Goal: Task Accomplishment & Management: Manage account settings

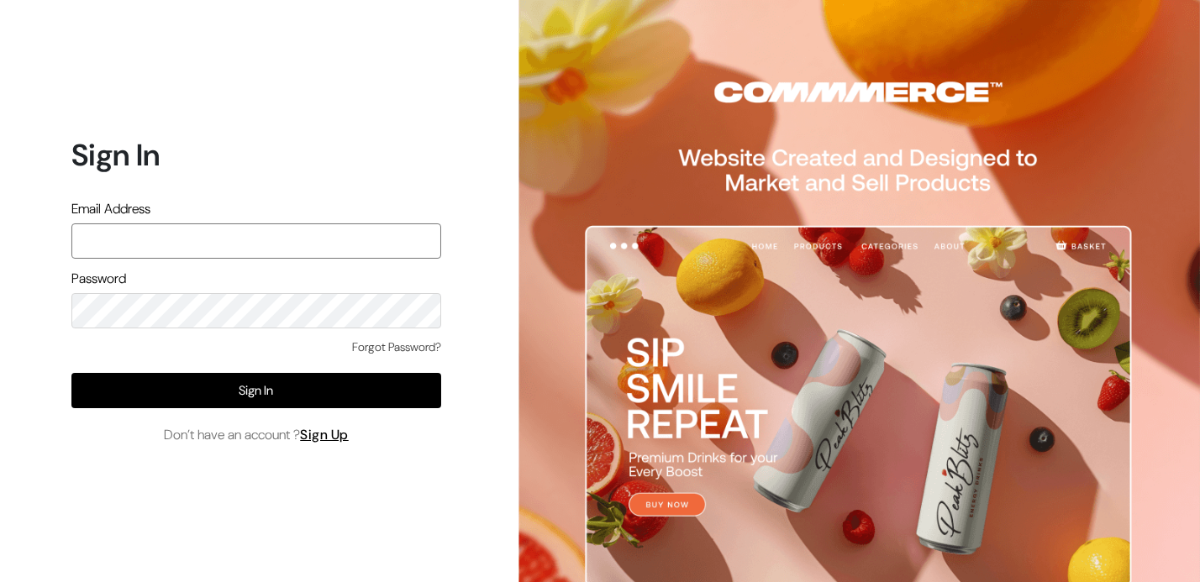
click at [150, 235] on input "text" at bounding box center [256, 240] width 370 height 35
type input "themouldmarket@gmail.com"
click at [71, 373] on button "Sign In" at bounding box center [256, 390] width 370 height 35
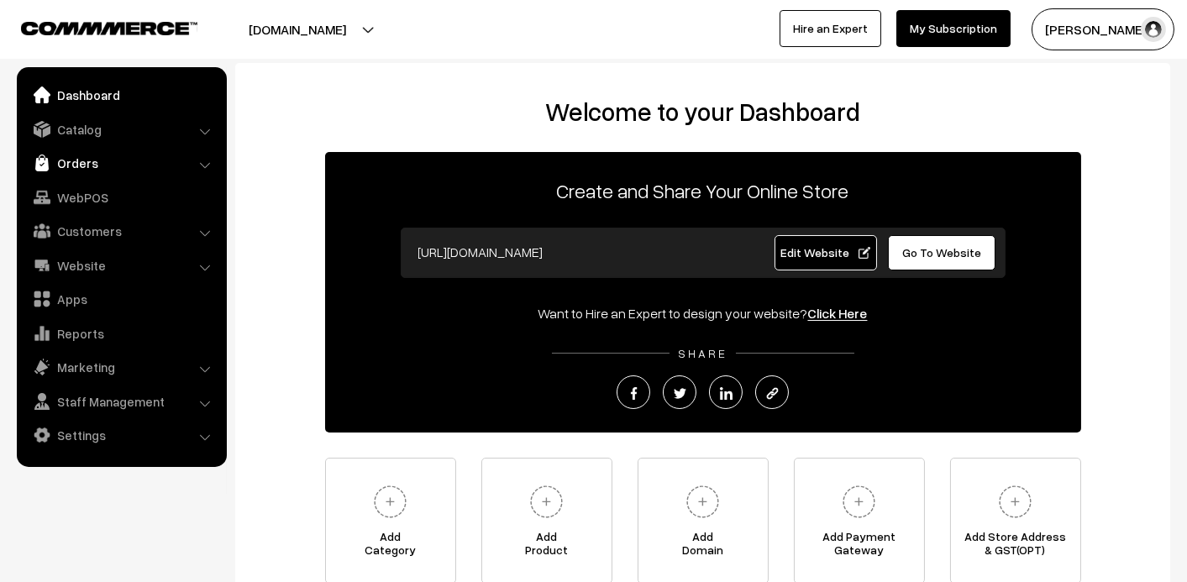
click at [80, 171] on link "Orders" at bounding box center [121, 163] width 200 height 30
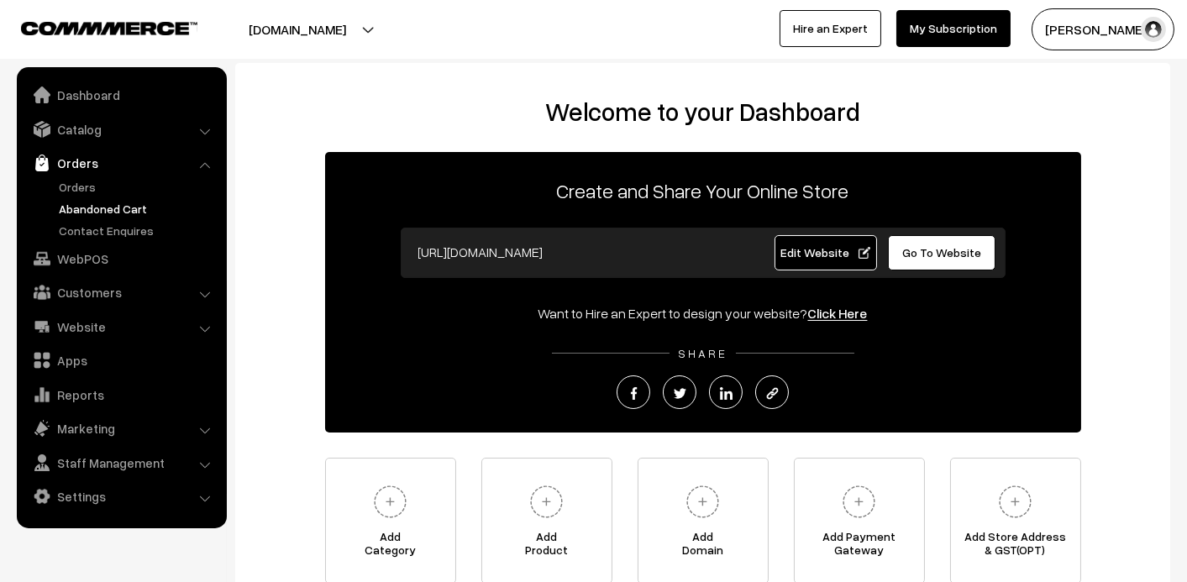
click at [71, 213] on link "Abandoned Cart" at bounding box center [138, 209] width 166 height 18
click at [84, 187] on link "Orders" at bounding box center [138, 187] width 166 height 18
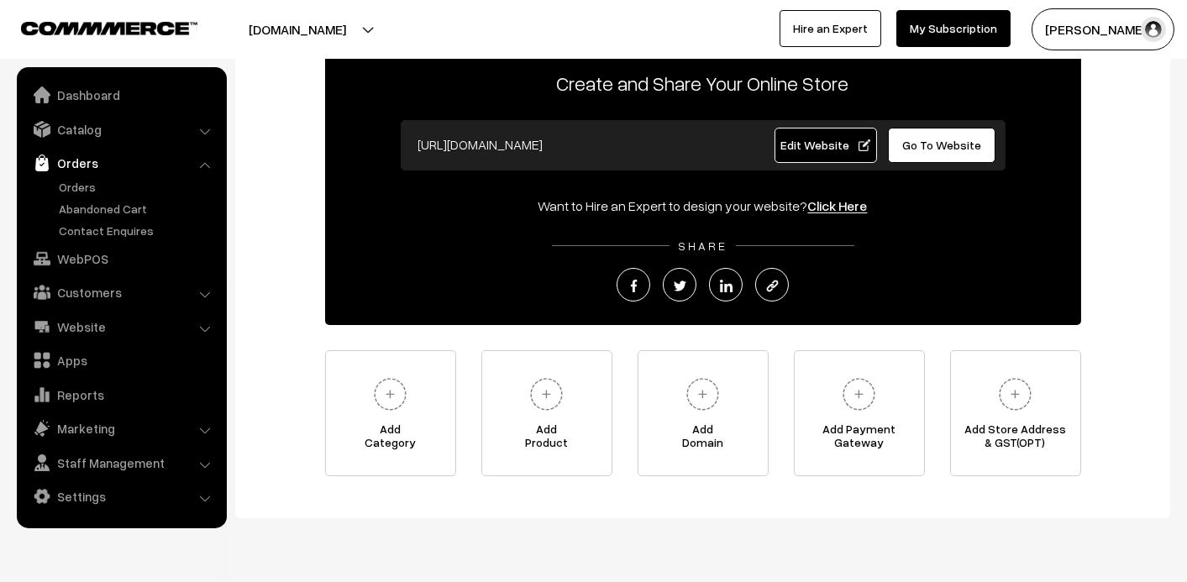
scroll to position [151, 0]
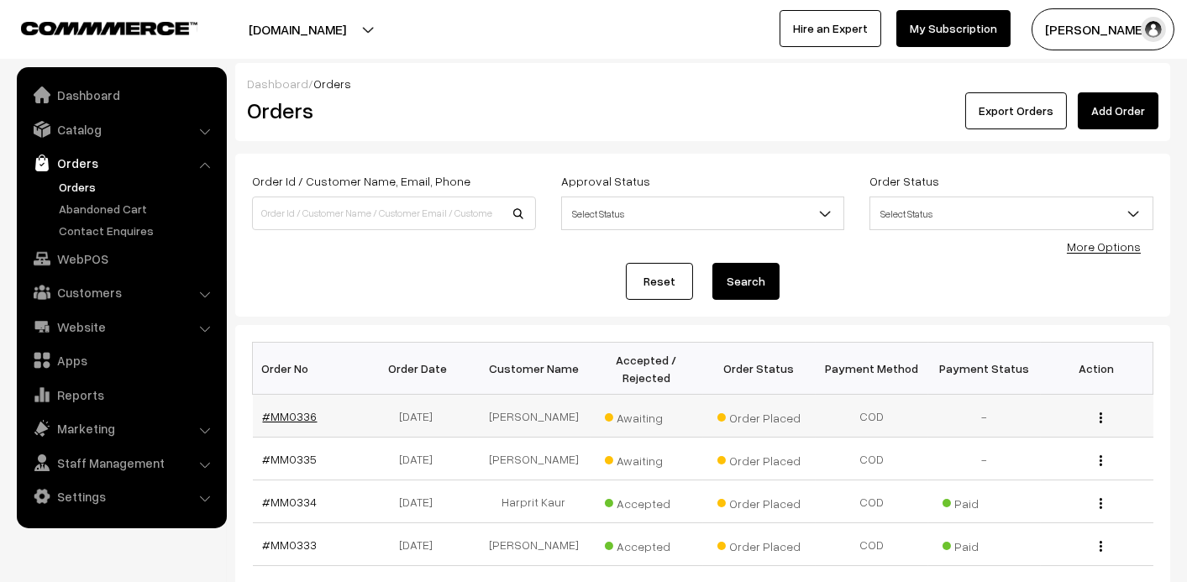
click at [305, 416] on link "#MM0336" at bounding box center [290, 416] width 55 height 14
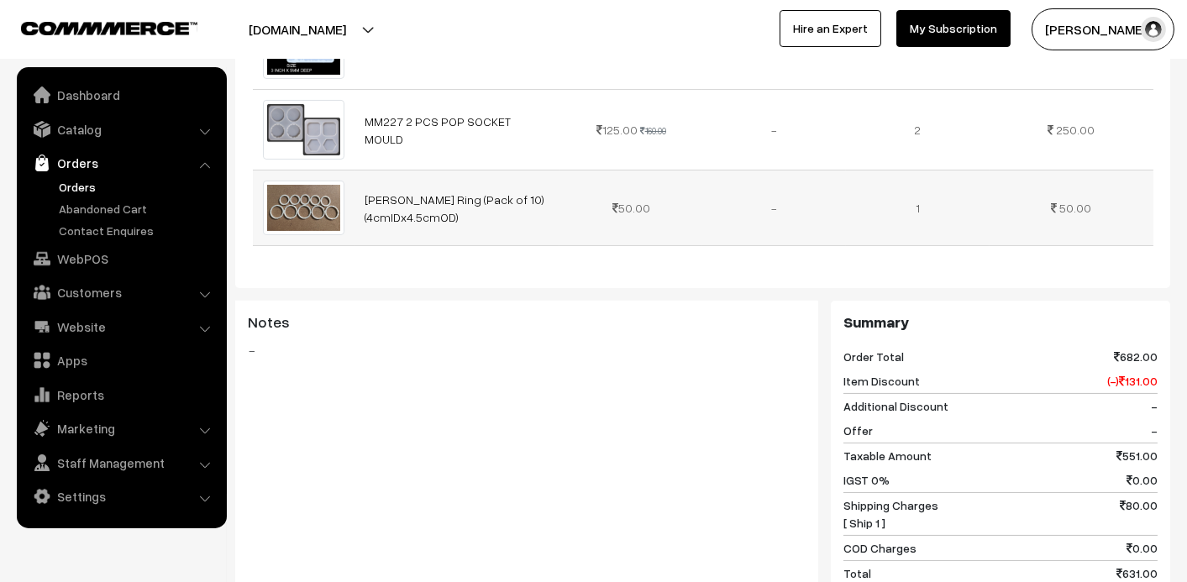
scroll to position [840, 0]
